Goal: Task Accomplishment & Management: Complete application form

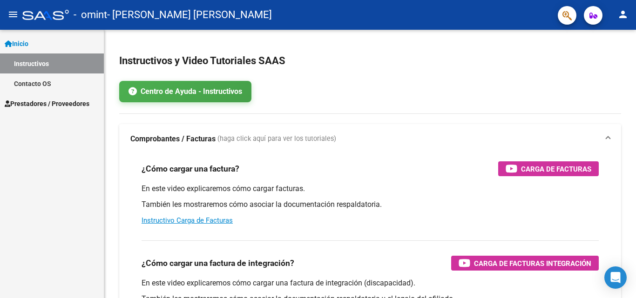
click at [46, 103] on span "Prestadores / Proveedores" at bounding box center [47, 104] width 85 height 10
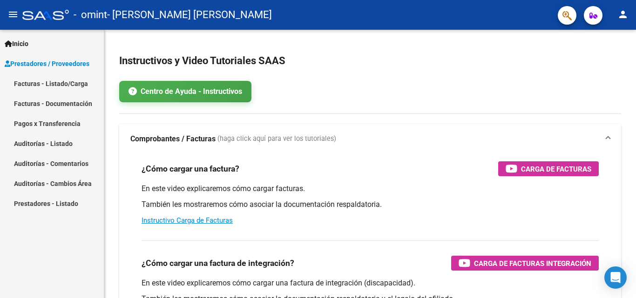
click at [45, 90] on link "Facturas - Listado/Carga" at bounding box center [52, 84] width 104 height 20
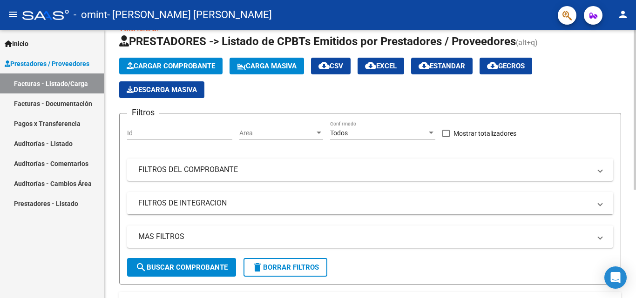
scroll to position [2, 0]
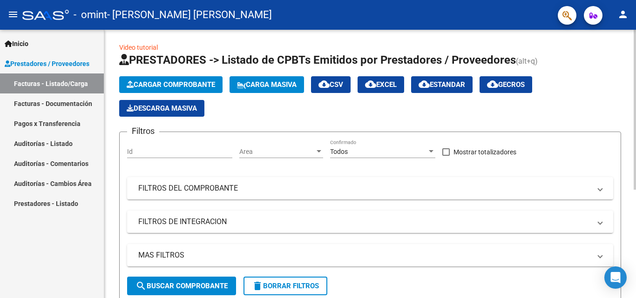
click at [635, 112] on div at bounding box center [634, 111] width 2 height 160
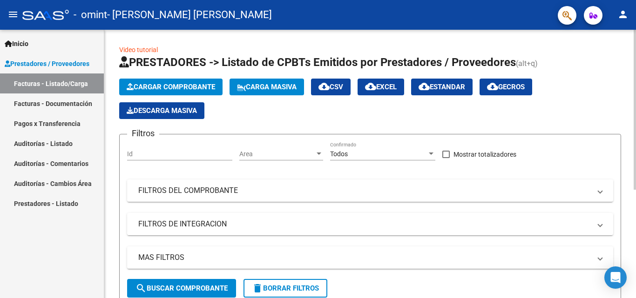
click at [183, 84] on span "Cargar Comprobante" at bounding box center [171, 87] width 88 height 8
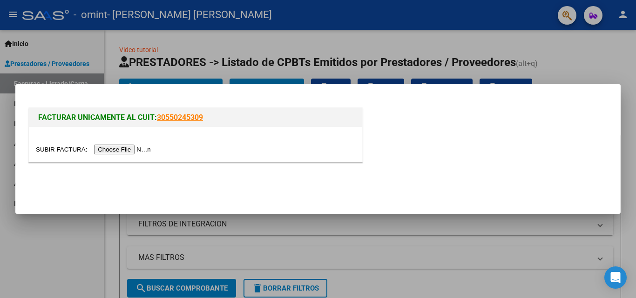
click at [135, 150] on input "file" at bounding box center [95, 150] width 118 height 10
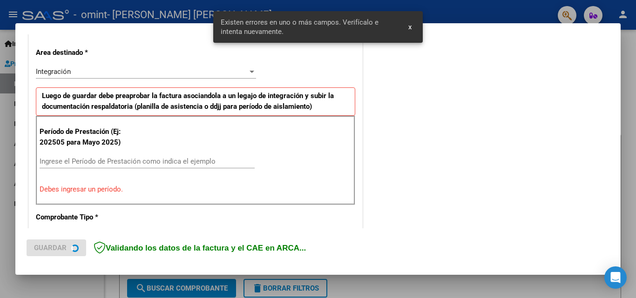
scroll to position [210, 0]
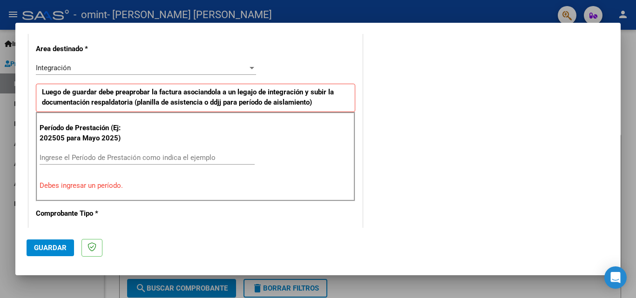
click at [193, 158] on input "Ingrese el Período de Prestación como indica el ejemplo" at bounding box center [147, 158] width 215 height 8
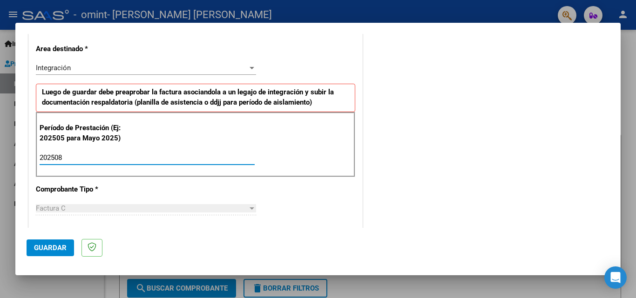
type input "202508"
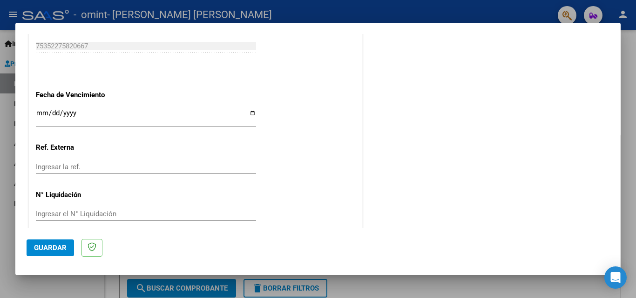
scroll to position [625, 0]
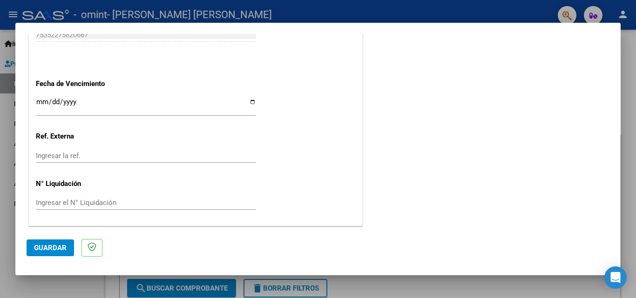
click at [53, 252] on span "Guardar" at bounding box center [50, 248] width 33 height 8
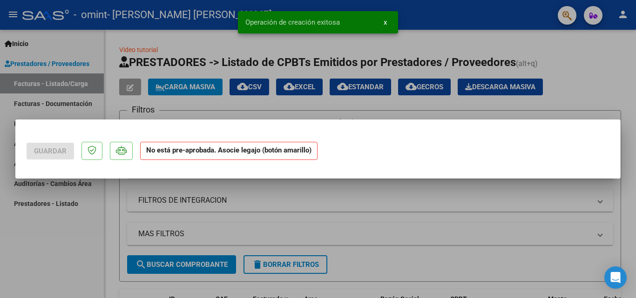
scroll to position [0, 0]
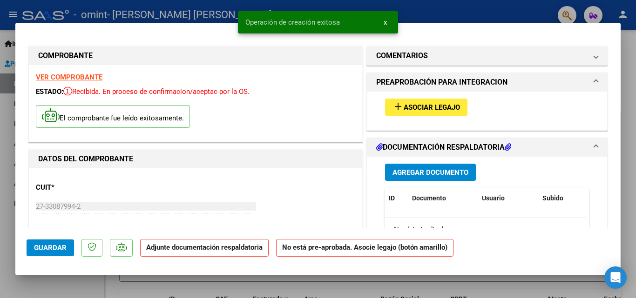
click at [396, 106] on mat-icon "add" at bounding box center [397, 106] width 11 height 11
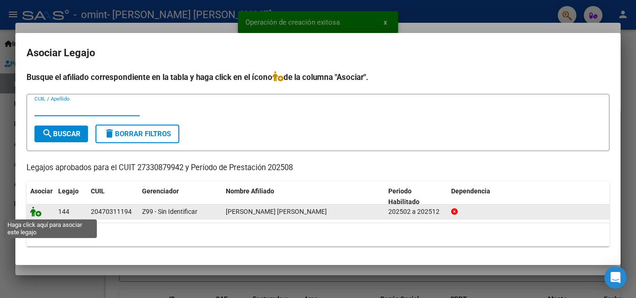
click at [34, 210] on icon at bounding box center [35, 212] width 11 height 10
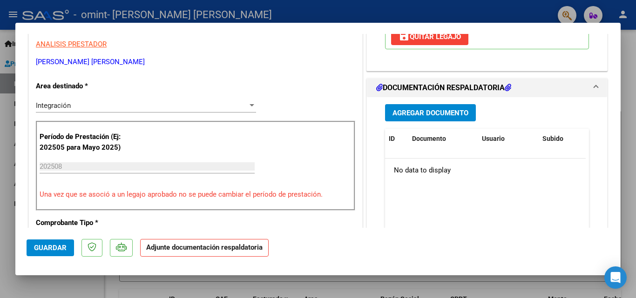
scroll to position [186, 0]
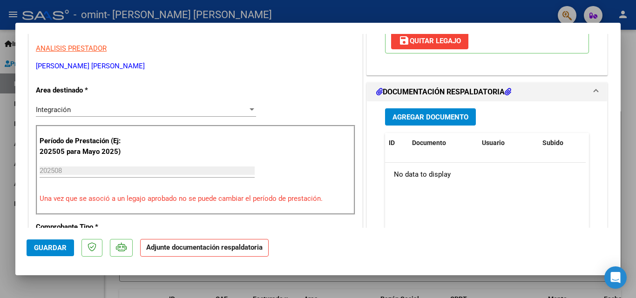
click at [447, 123] on button "Agregar Documento" at bounding box center [430, 116] width 91 height 17
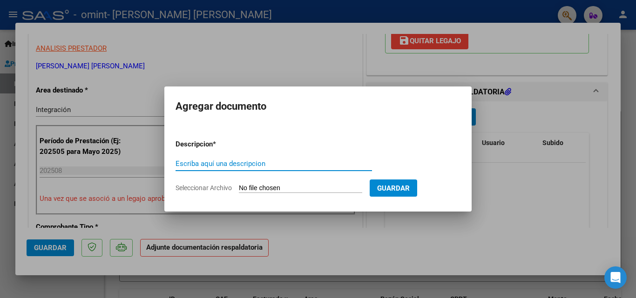
click at [327, 189] on input "Seleccionar Archivo" at bounding box center [300, 188] width 123 height 9
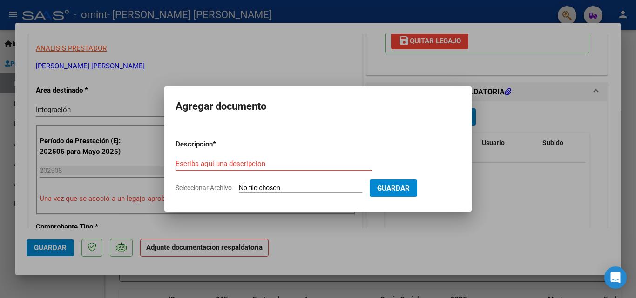
type input "C:\fakepath\planilla de asistencia agosto 2025.pdf"
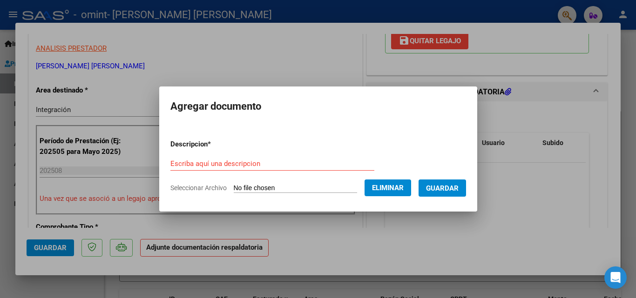
click at [247, 163] on input "Escriba aquí una descripcion" at bounding box center [272, 164] width 204 height 8
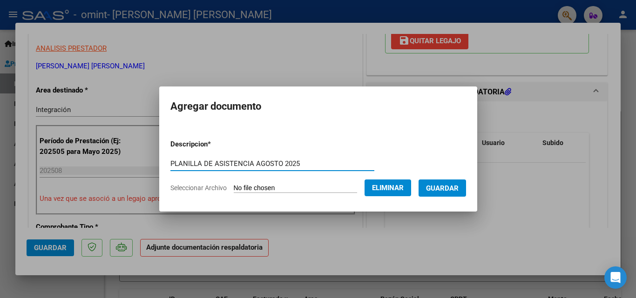
type input "PLANILLA DE ASISTENCIA AGOSTO 2025"
click at [447, 190] on span "Guardar" at bounding box center [442, 188] width 33 height 8
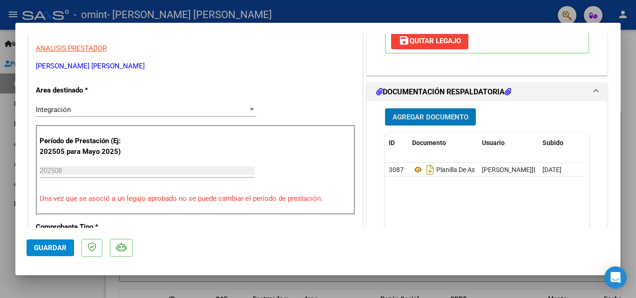
click at [53, 242] on button "Guardar" at bounding box center [50, 248] width 47 height 17
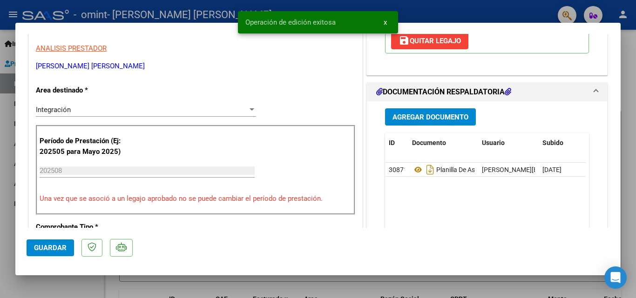
click at [635, 98] on div at bounding box center [318, 149] width 636 height 298
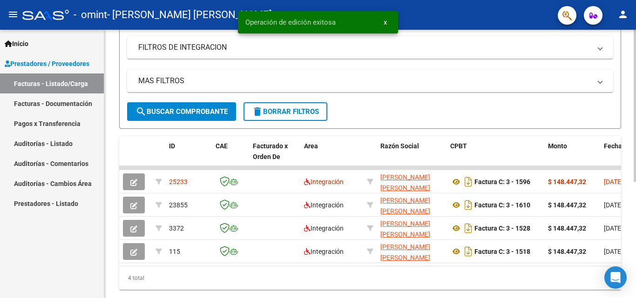
scroll to position [177, 0]
click at [635, 195] on div at bounding box center [634, 210] width 2 height 152
